Goal: Task Accomplishment & Management: Use online tool/utility

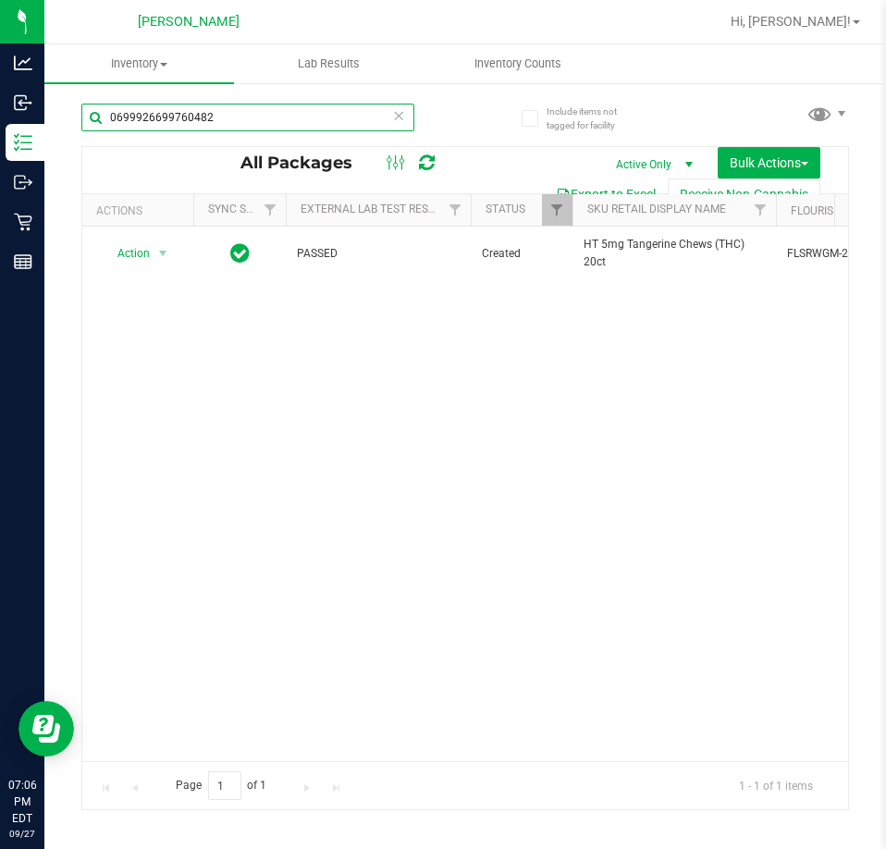
drag, startPoint x: 233, startPoint y: 119, endPoint x: 49, endPoint y: 109, distance: 184.4
click at [68, 113] on div "Include items not tagged for facility 0699926699760482 All Packages Active Only…" at bounding box center [465, 363] width 842 height 564
type input "arr"
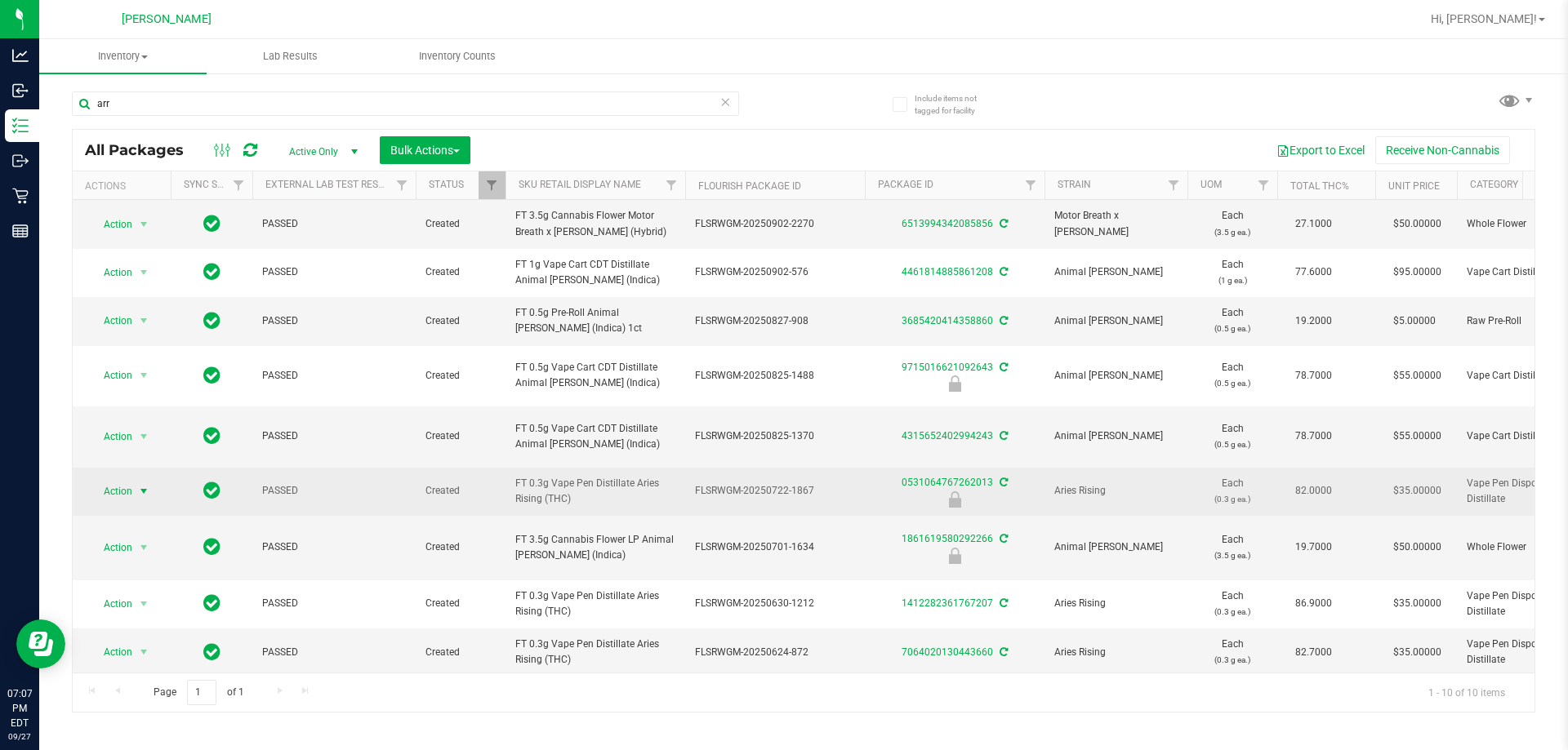
click at [138, 493] on span "select" at bounding box center [143, 491] width 13 height 13
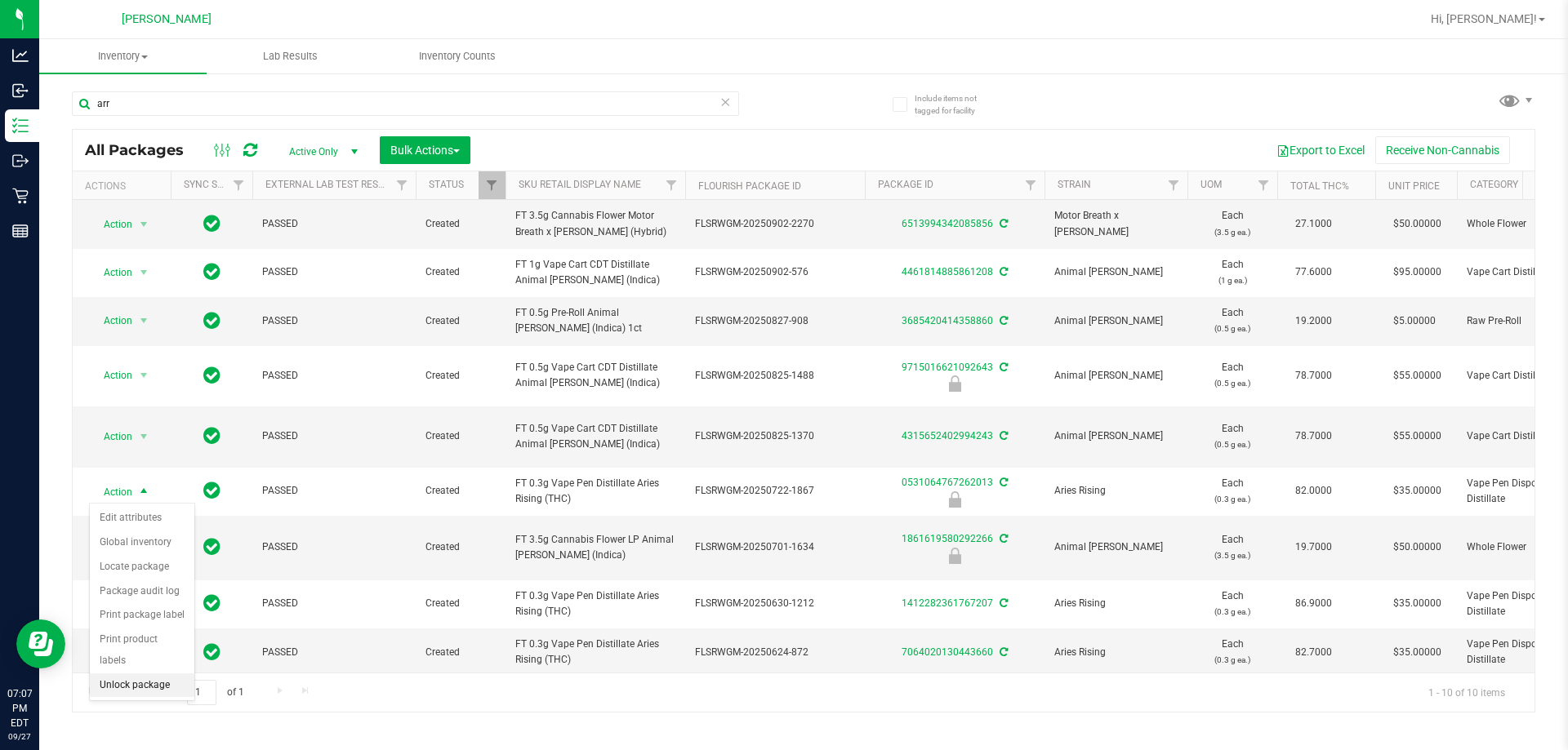
click at [120, 673] on li "Unlock package" at bounding box center [142, 686] width 104 height 25
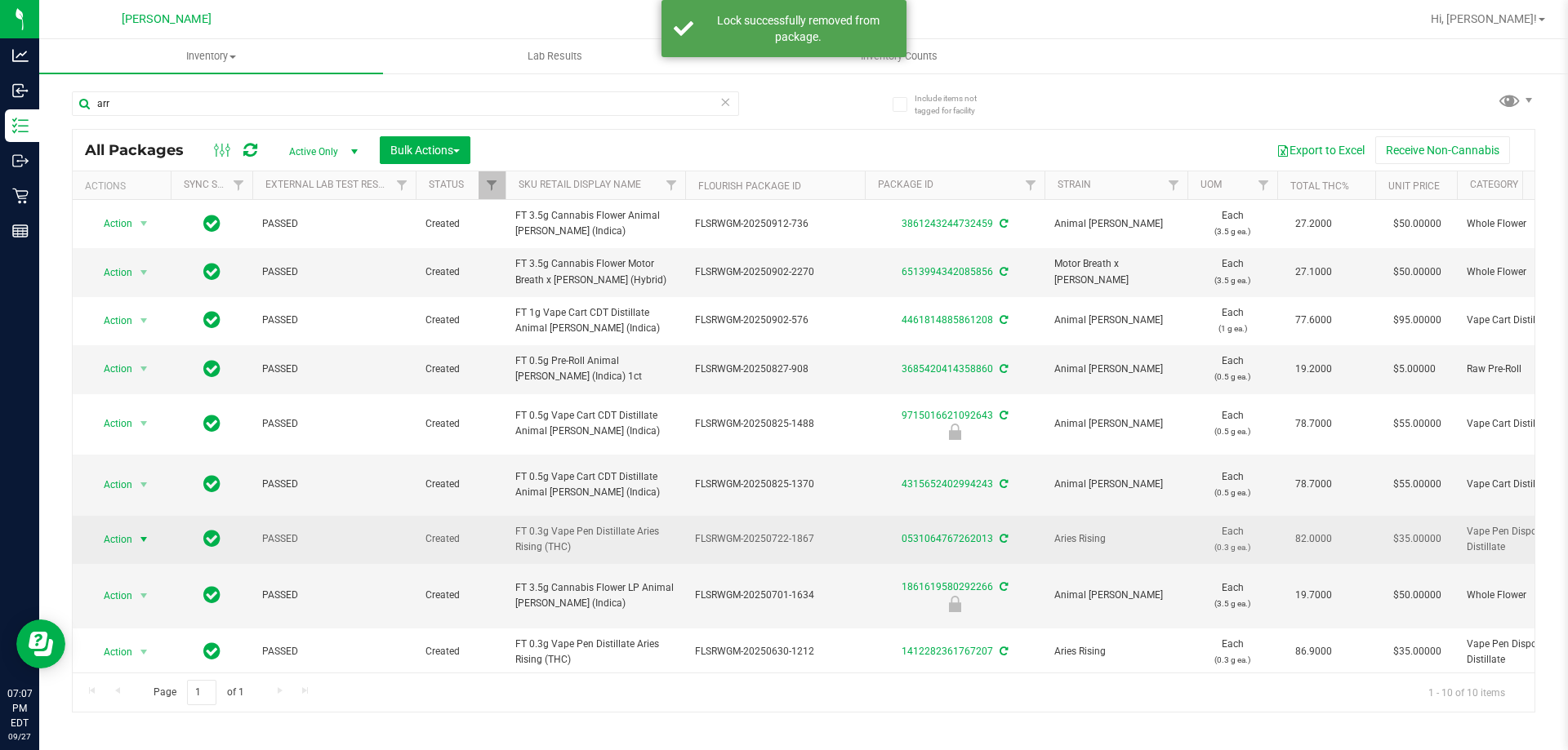
click at [115, 544] on span "Action" at bounding box center [111, 540] width 44 height 23
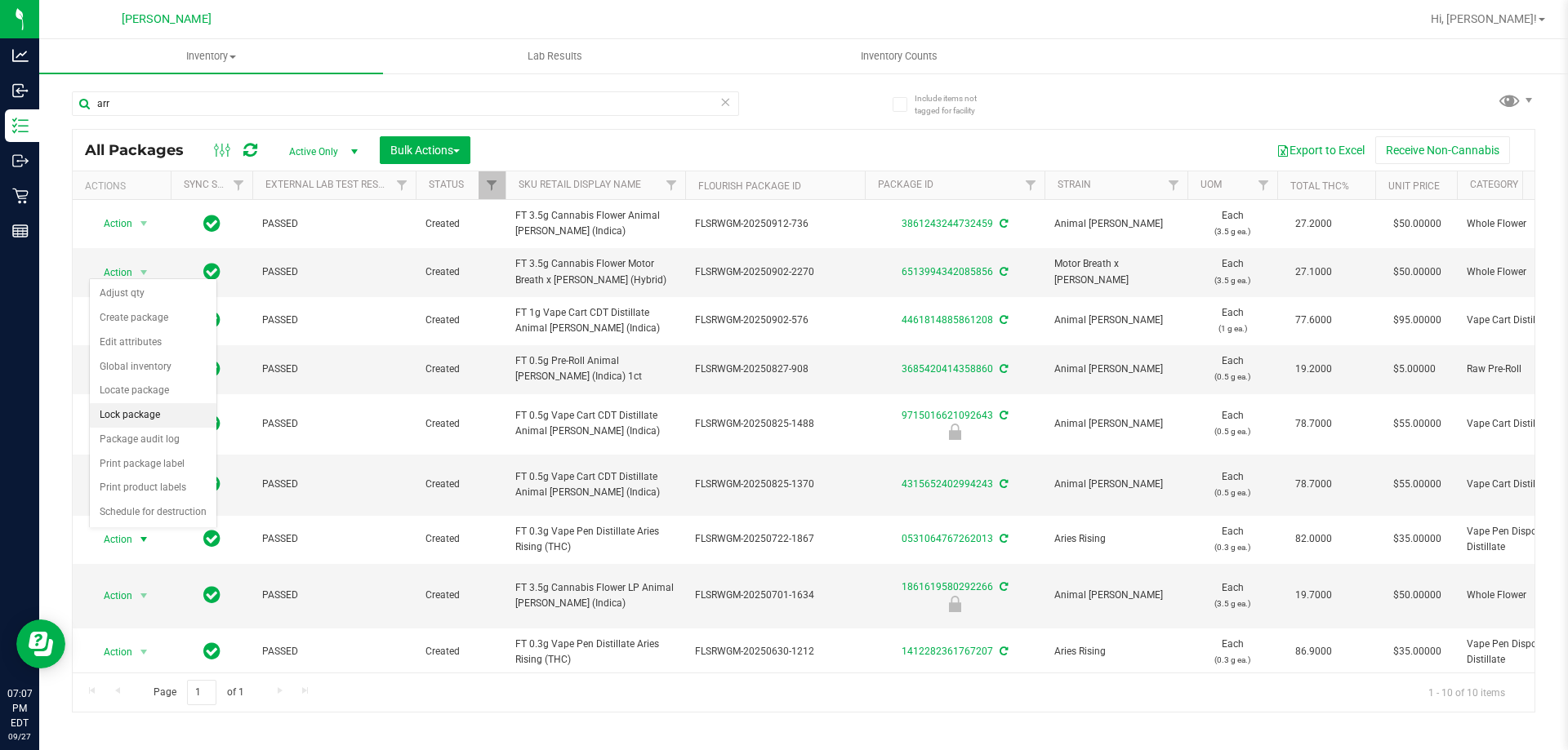
click at [165, 423] on li "Lock package" at bounding box center [153, 416] width 126 height 25
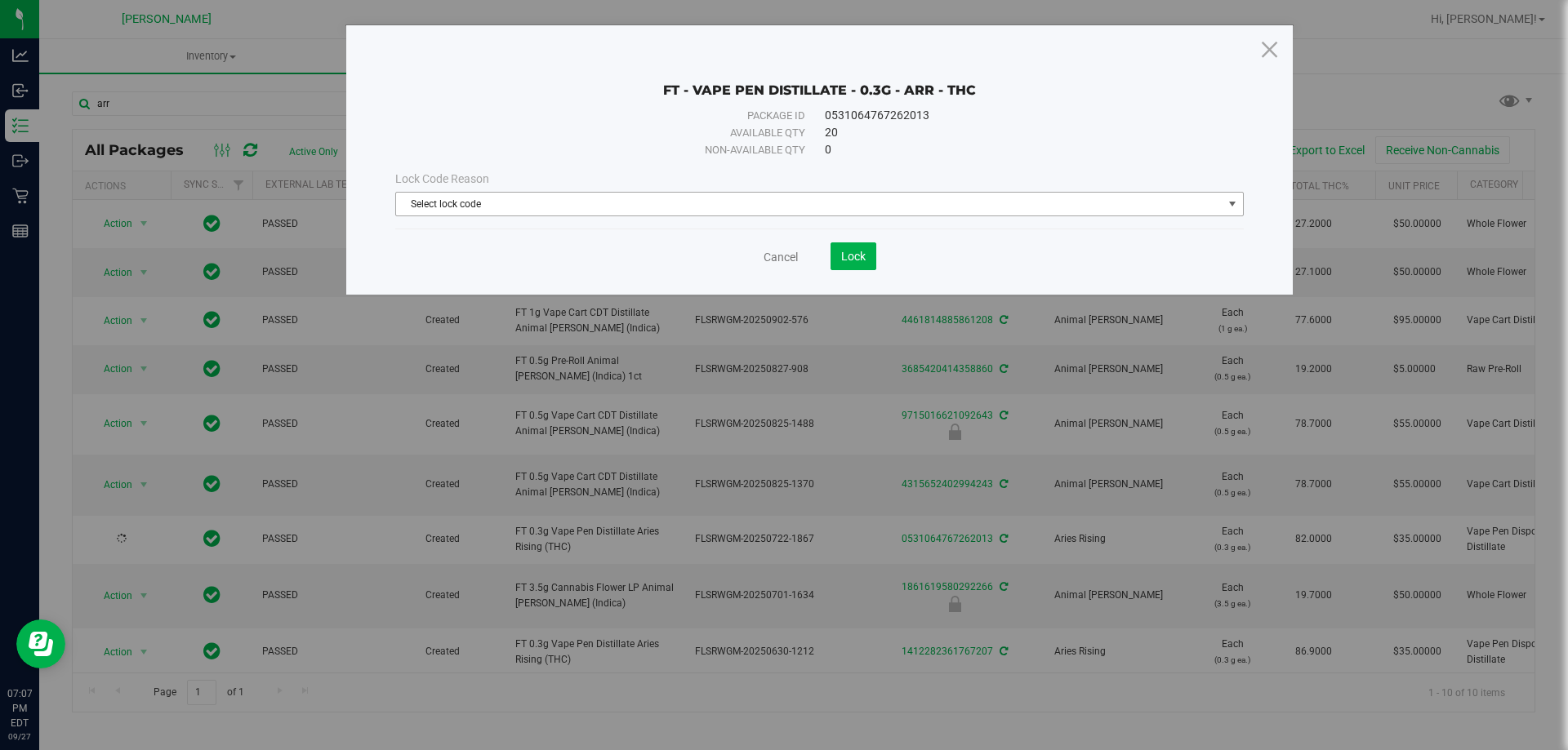
click at [506, 193] on span "Select lock code" at bounding box center [809, 204] width 826 height 23
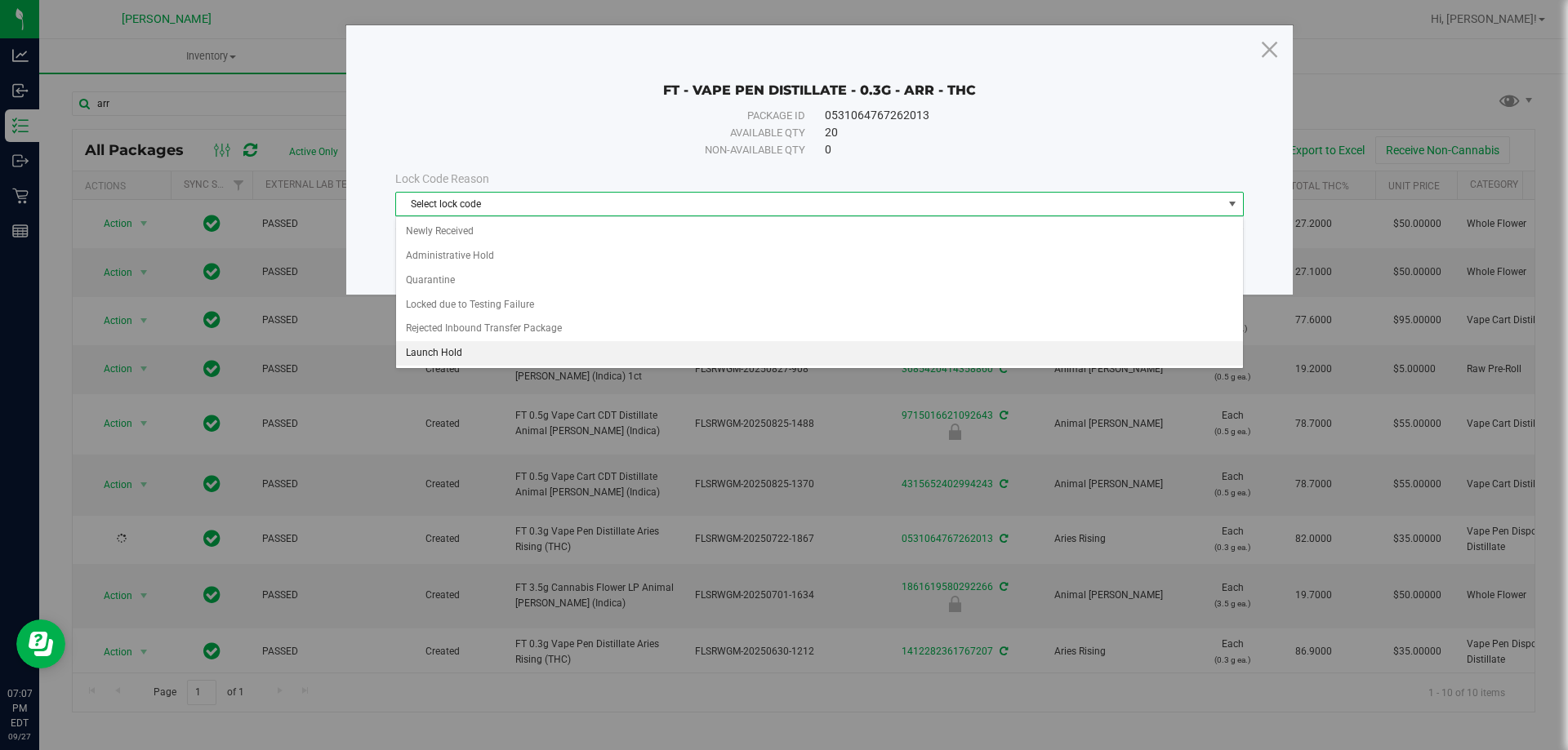
click at [477, 354] on li "Launch Hold" at bounding box center [820, 354] width 847 height 25
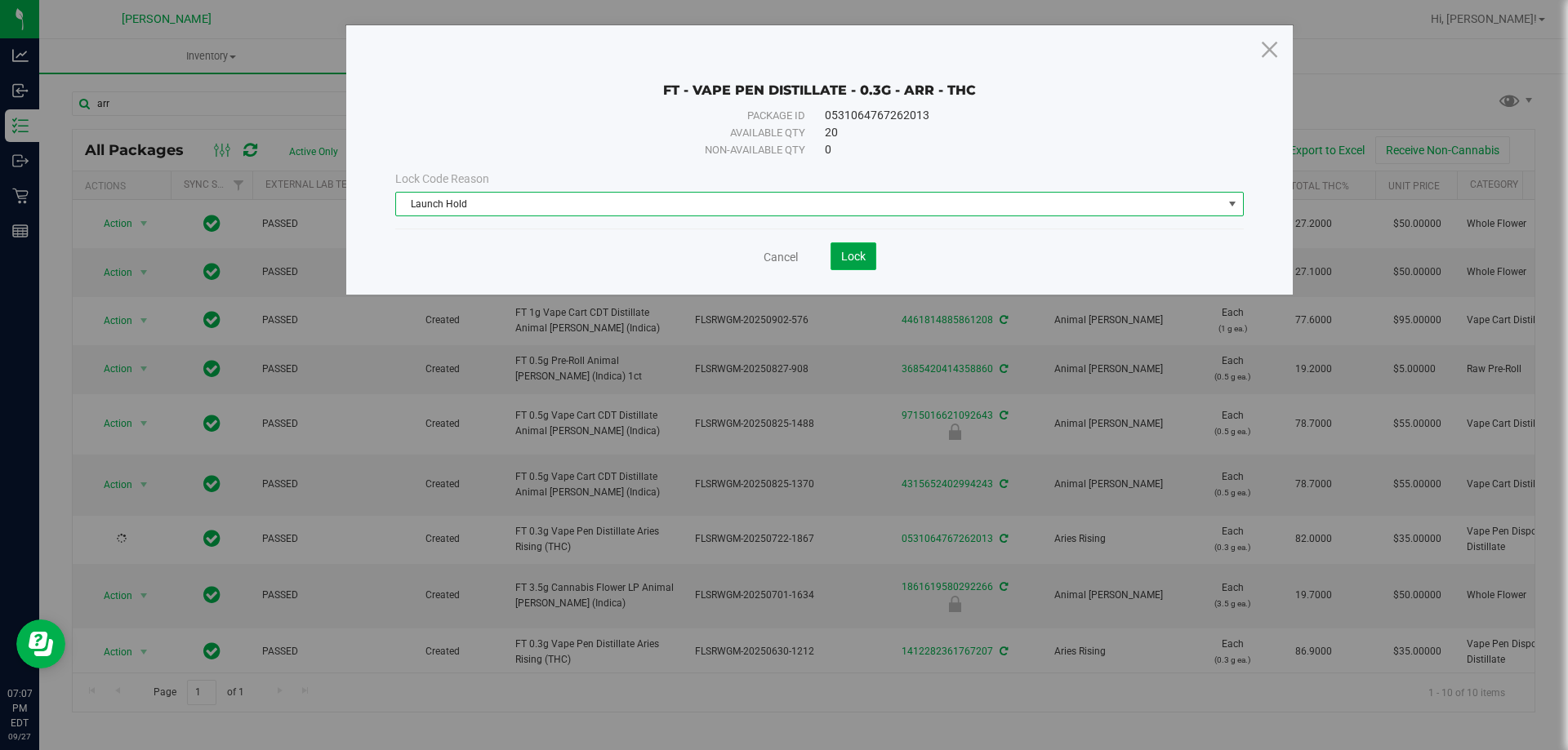
click at [782, 246] on button "Lock" at bounding box center [853, 256] width 46 height 27
